Goal: Task Accomplishment & Management: Use online tool/utility

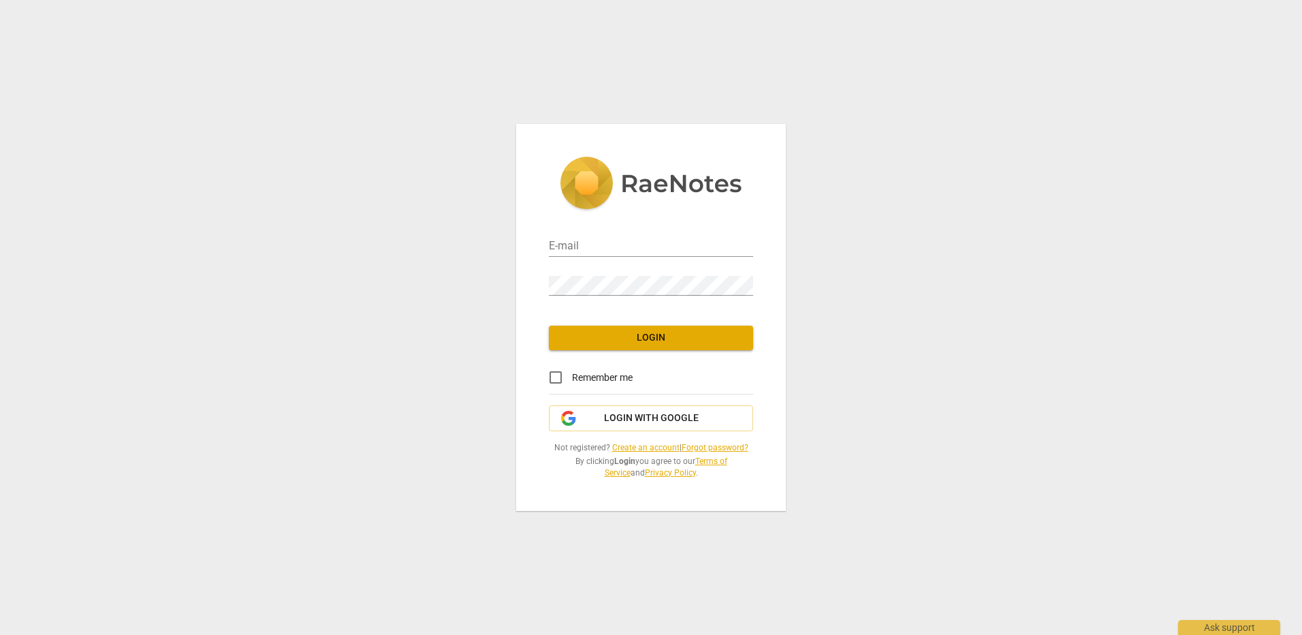
type input "[PERSON_NAME][EMAIL_ADDRESS][DOMAIN_NAME]"
click at [557, 377] on input "Remember me" at bounding box center [555, 377] width 33 height 33
checkbox input "true"
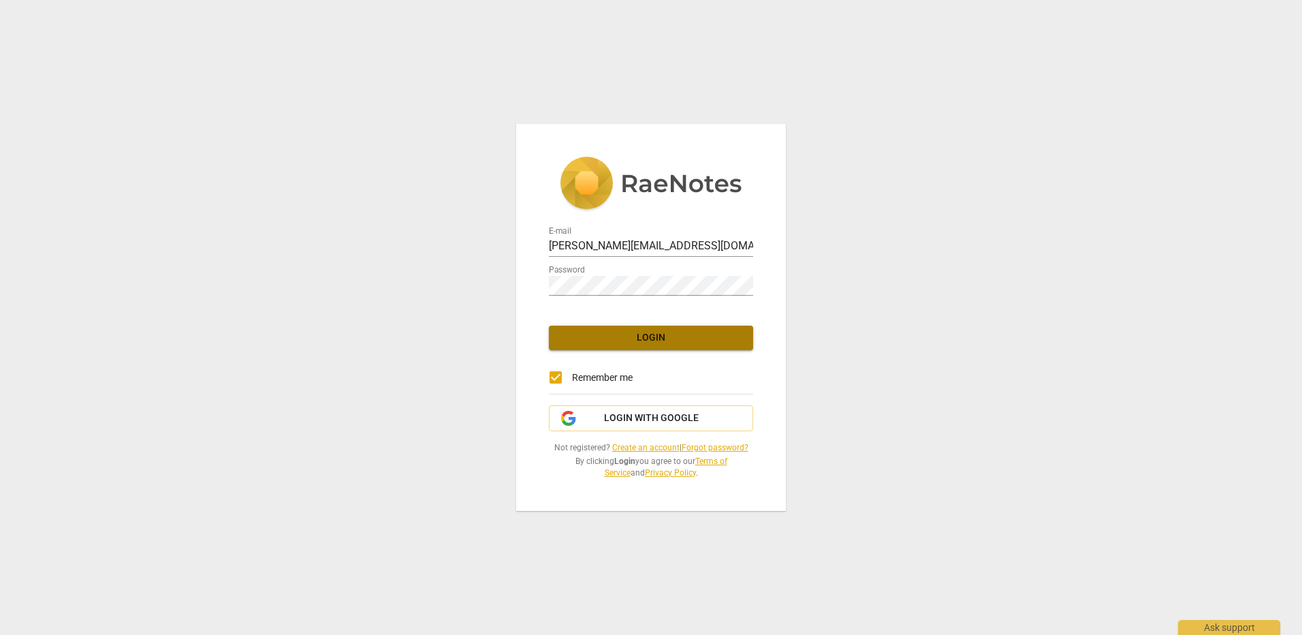
click at [626, 334] on span "Login" at bounding box center [651, 338] width 183 height 14
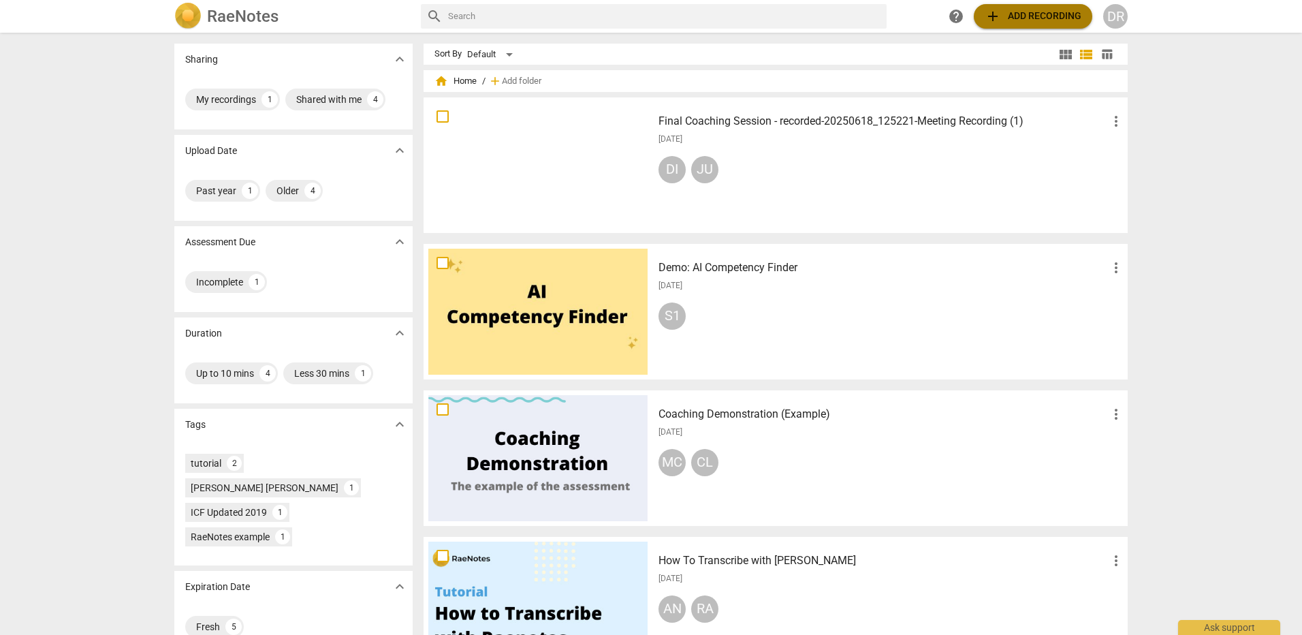
click at [1031, 15] on span "add Add recording" at bounding box center [1033, 16] width 97 height 16
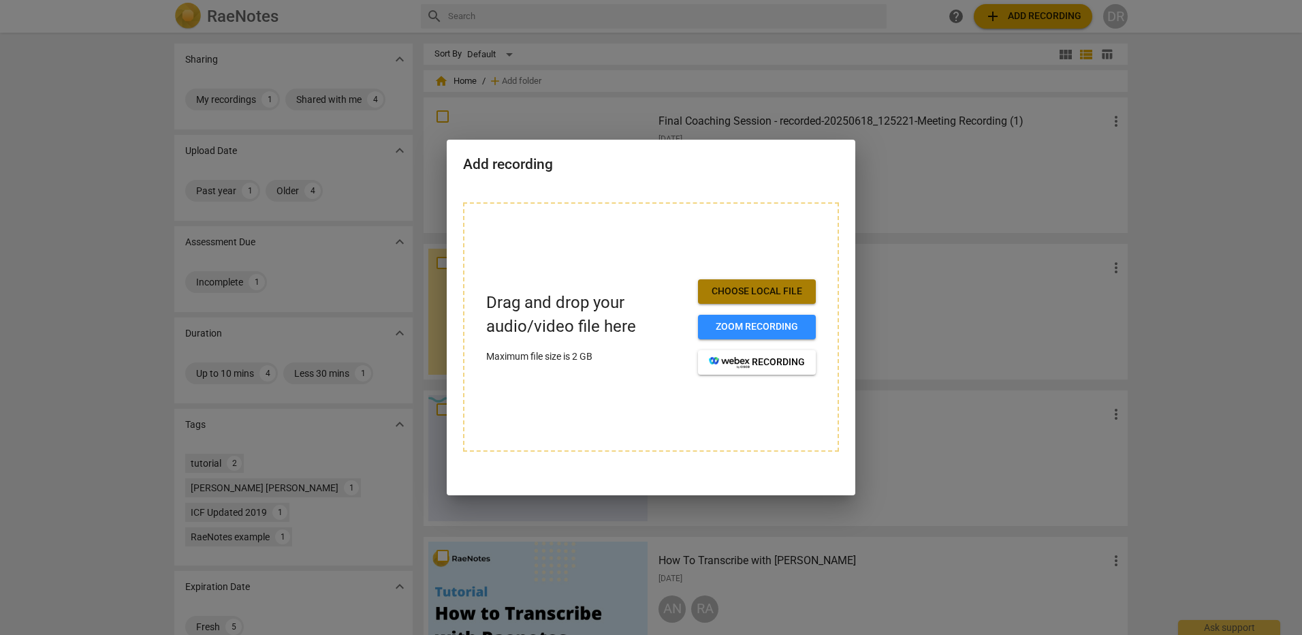
click at [772, 288] on span "Choose local file" at bounding box center [757, 292] width 96 height 14
click at [778, 299] on button "Choose local file" at bounding box center [757, 291] width 118 height 25
